Goal: Transaction & Acquisition: Subscribe to service/newsletter

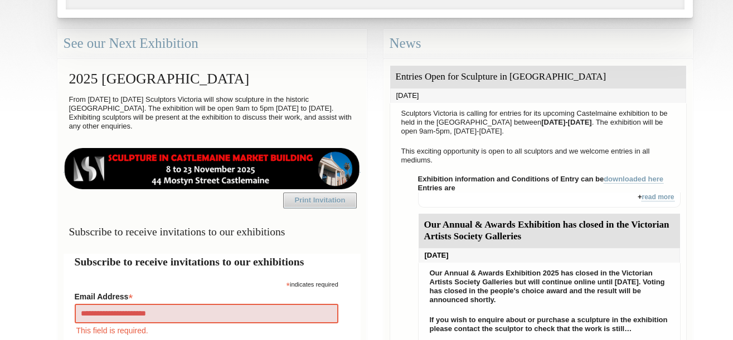
type input "**********"
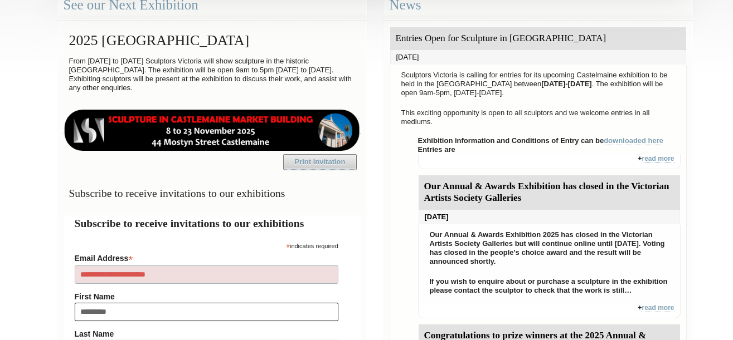
type input "**********"
type input "*********"
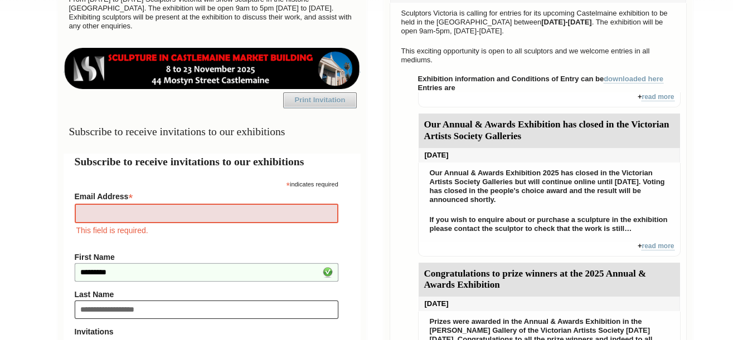
type input "**********"
